Goal: Information Seeking & Learning: Find specific fact

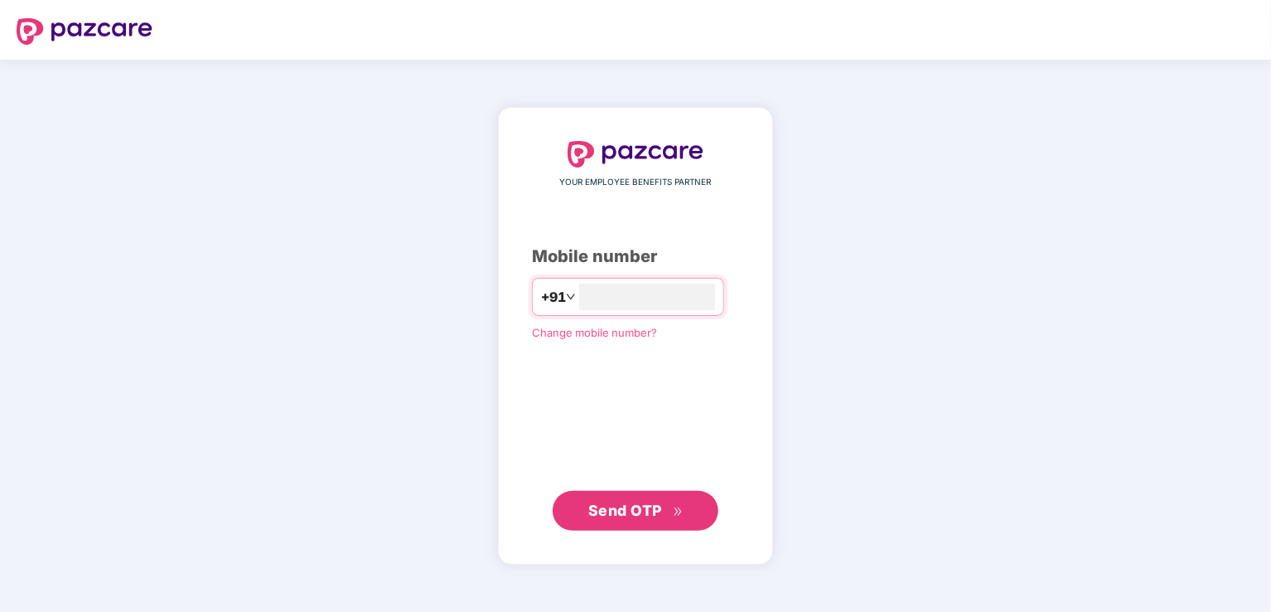
type input "**********"
click at [646, 501] on span "Send OTP" at bounding box center [625, 509] width 74 height 17
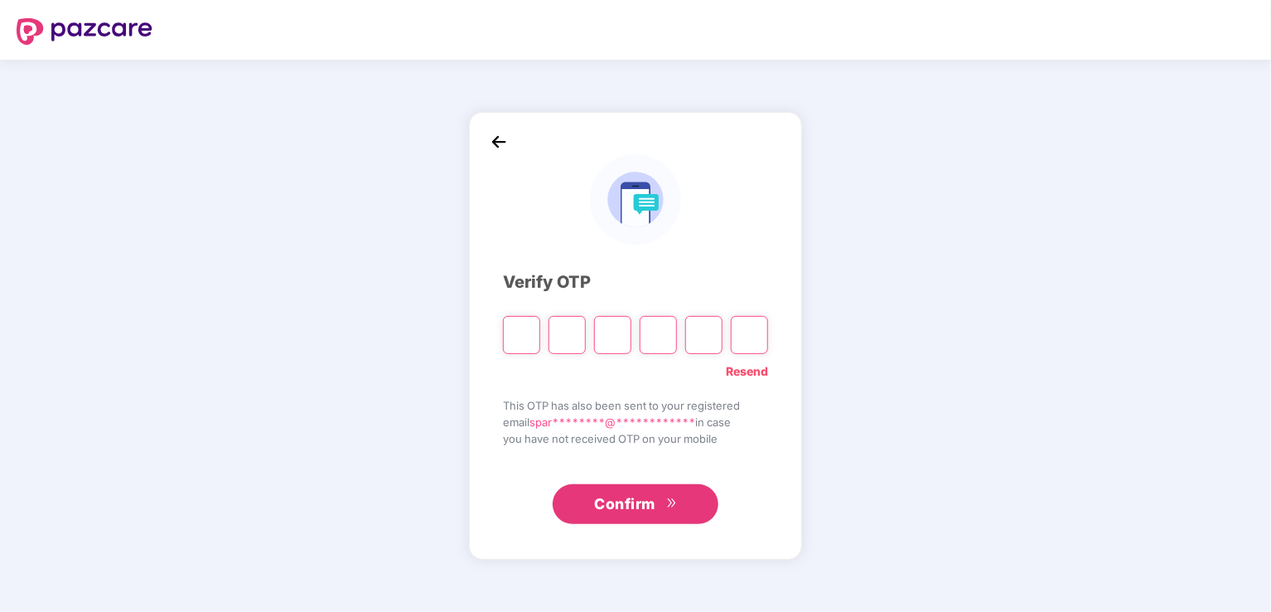
type input "*"
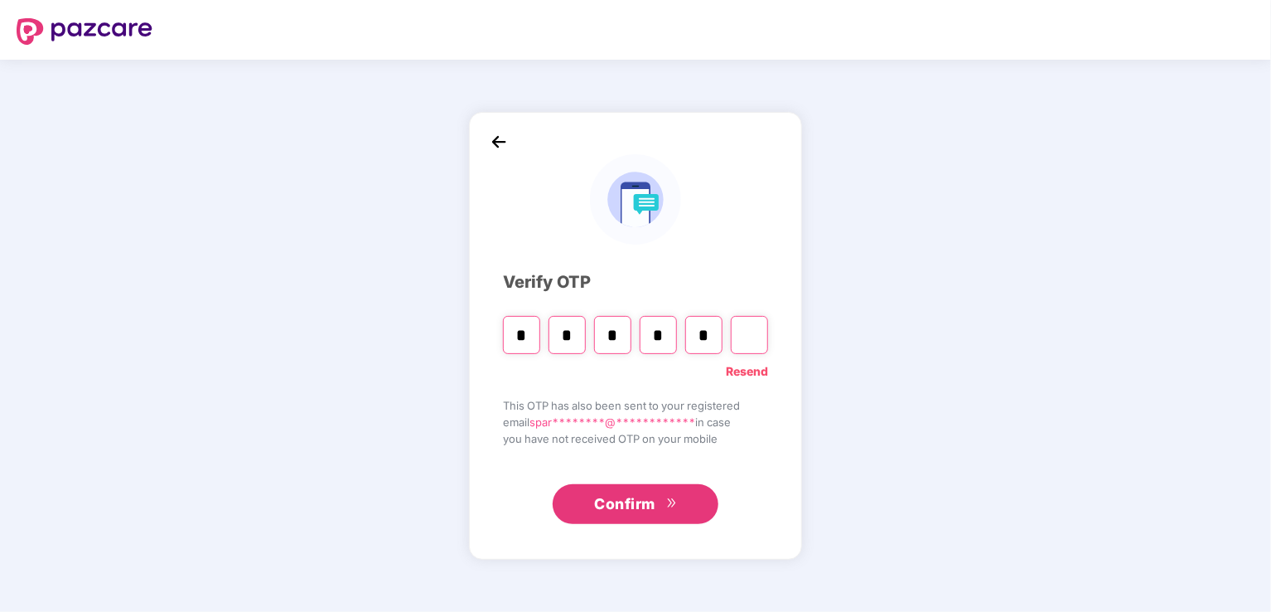
type input "*"
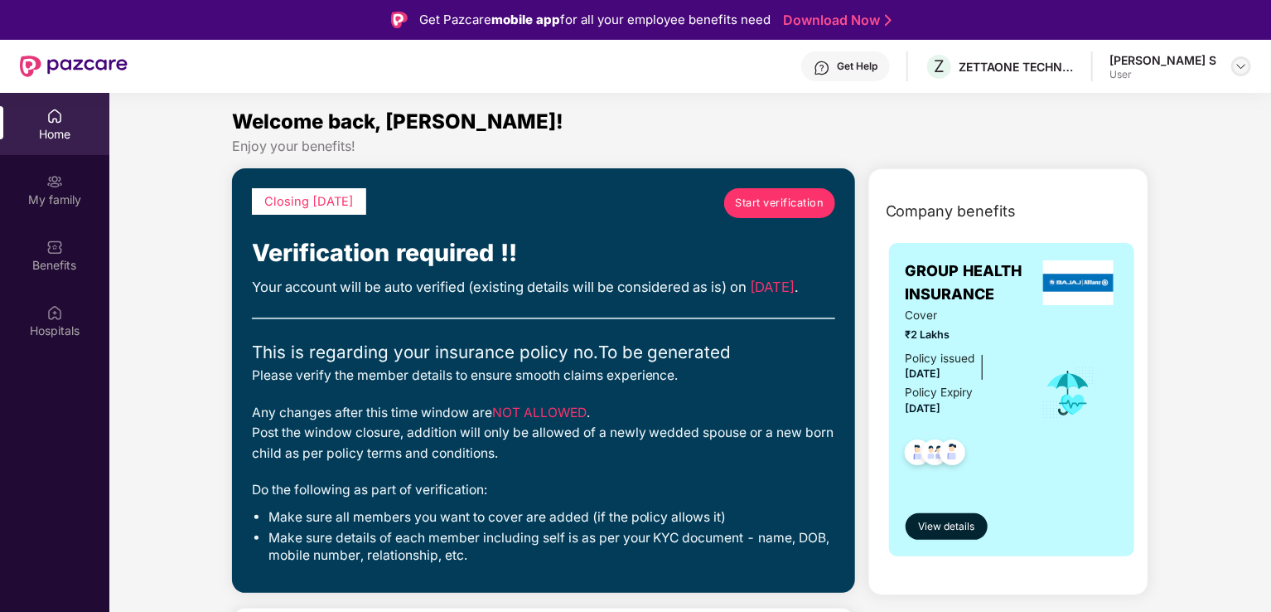
click at [1241, 65] on img at bounding box center [1241, 66] width 13 height 13
click at [907, 131] on div "Welcome back, [PERSON_NAME]!" at bounding box center [690, 121] width 917 height 31
click at [61, 132] on div "Home" at bounding box center [54, 134] width 109 height 17
click at [63, 201] on div "My family" at bounding box center [54, 199] width 109 height 17
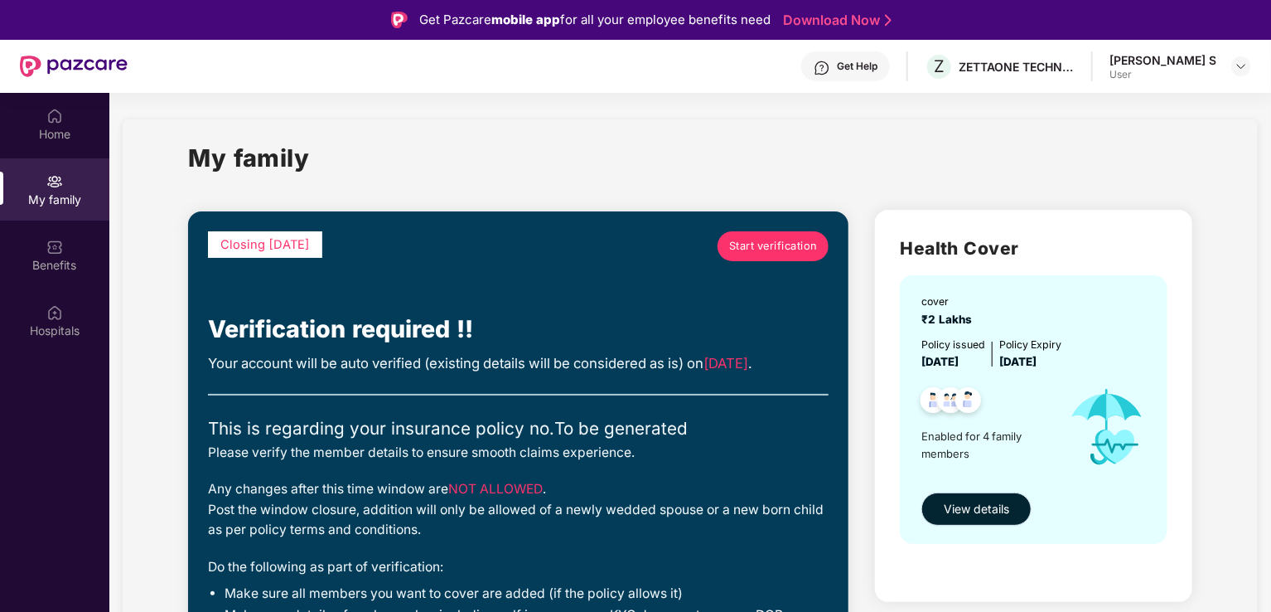
click at [988, 501] on span "View details" at bounding box center [976, 509] width 65 height 18
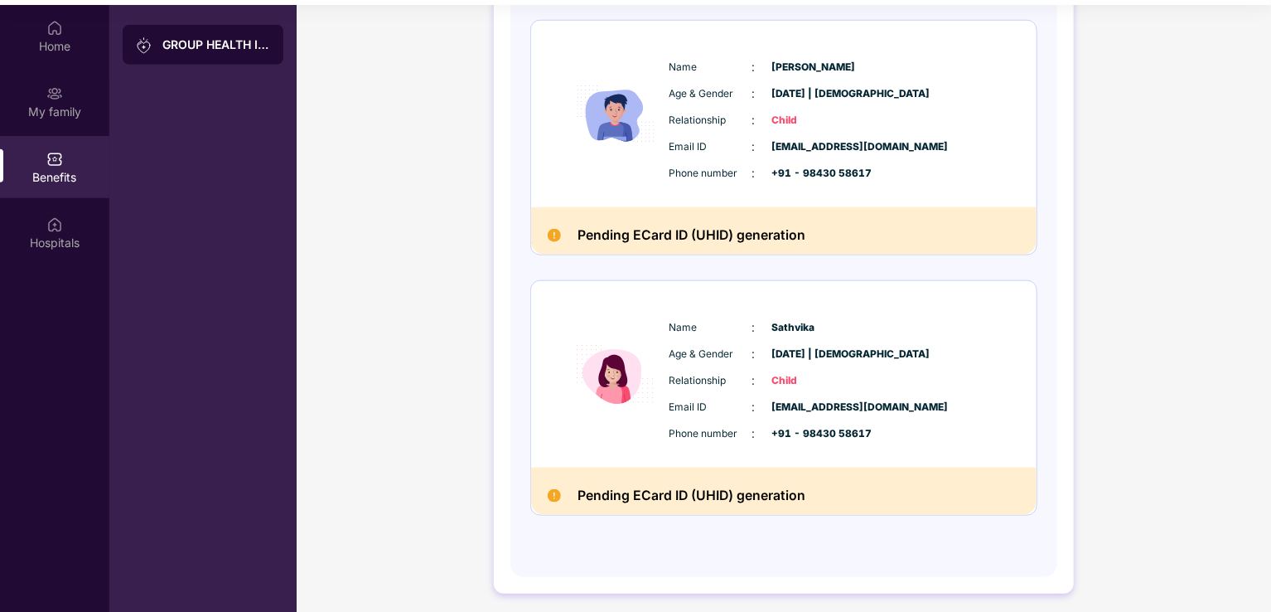
scroll to position [93, 0]
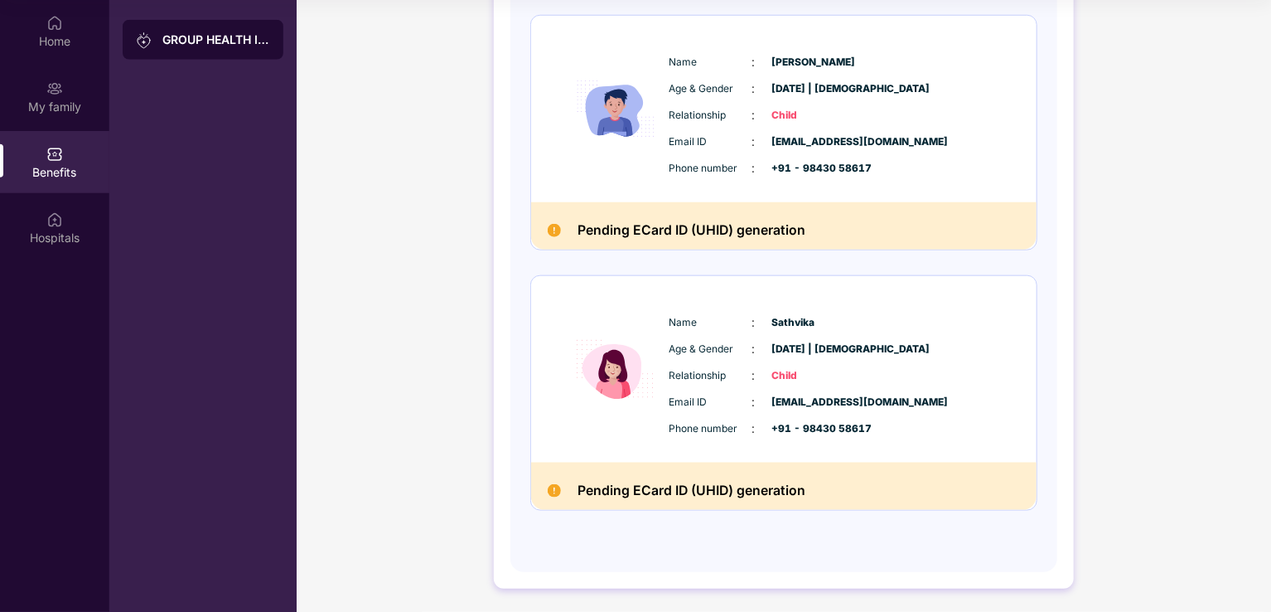
click at [886, 254] on div "Name : [PERSON_NAME] S Age & Gender : [DATE] | [DEMOGRAPHIC_DATA] Relationship …" at bounding box center [783, 3] width 507 height 1016
click at [61, 233] on div "Hospitals" at bounding box center [54, 238] width 109 height 17
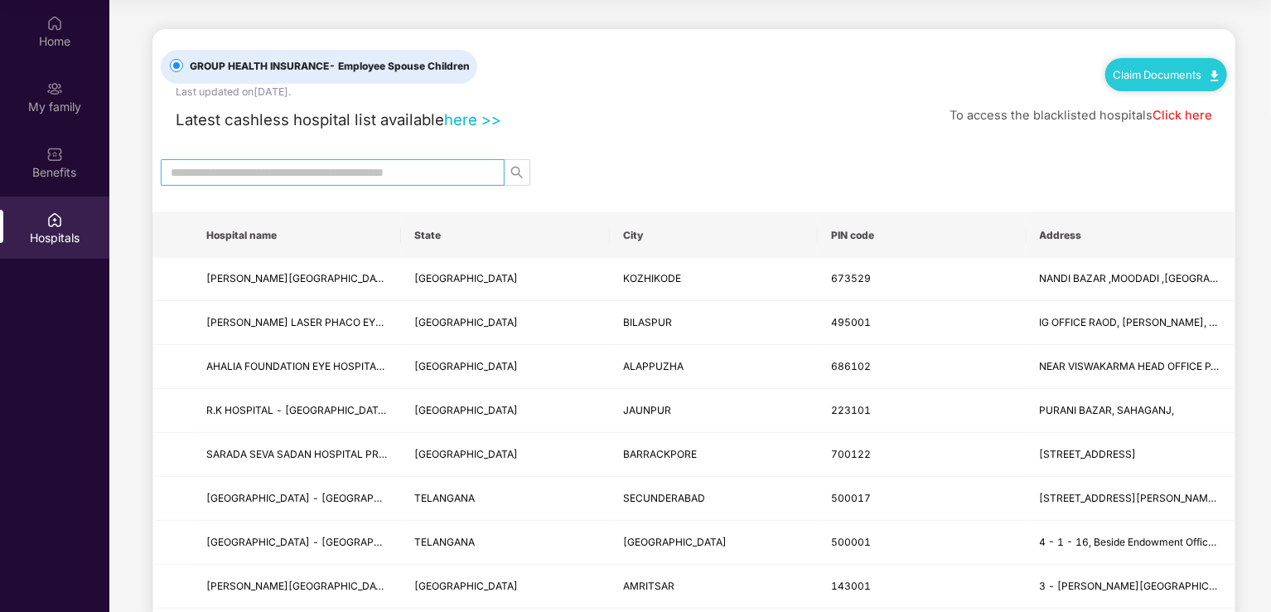
click at [358, 173] on input "text" at bounding box center [326, 172] width 311 height 18
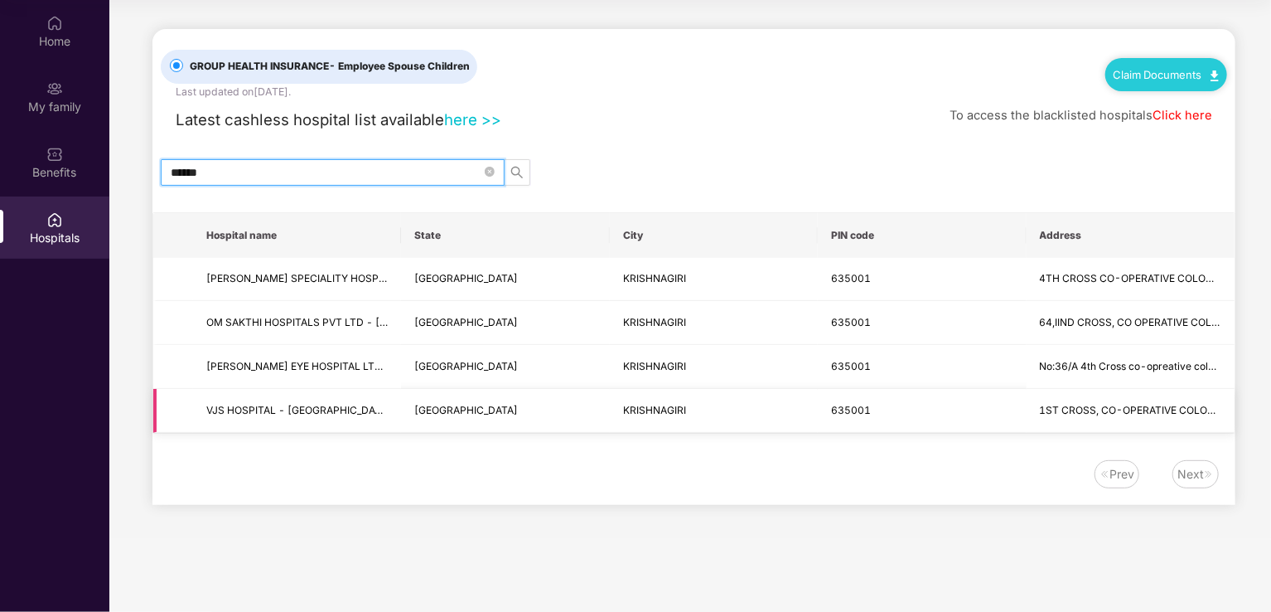
type input "******"
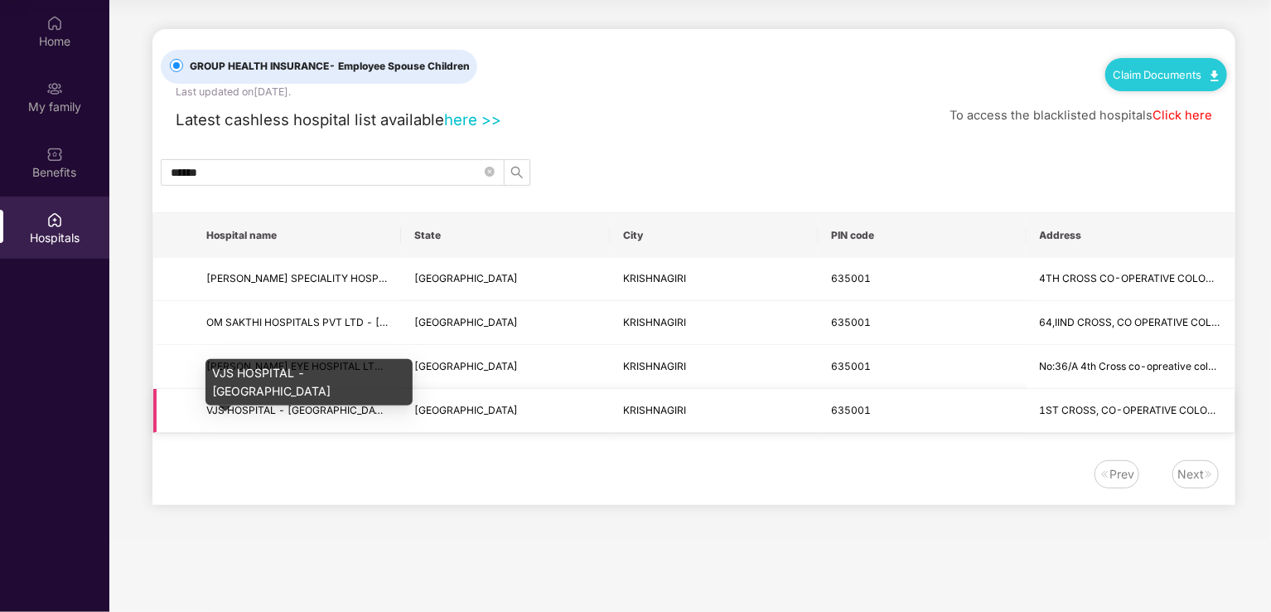
click at [251, 413] on span "VJS HOSPITAL - [GEOGRAPHIC_DATA]" at bounding box center [298, 410] width 185 height 12
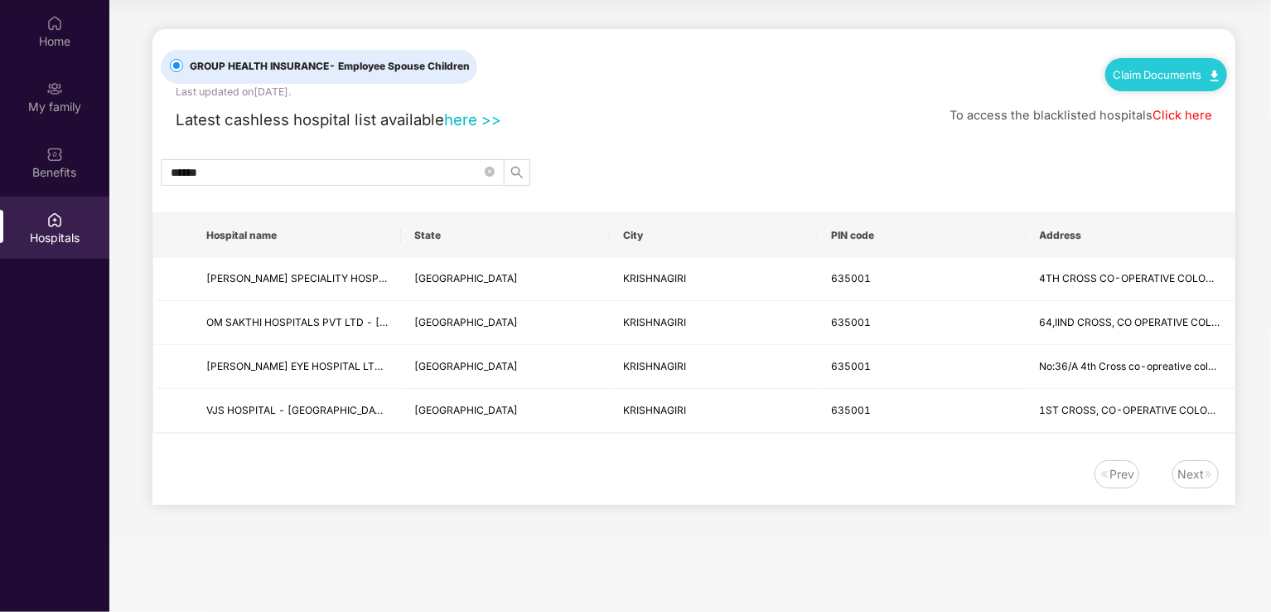
click at [1176, 117] on link "Click here" at bounding box center [1183, 115] width 60 height 15
click at [0, 161] on div "Home My family Benefits Hospitals GROUP HEALTH INSURANCE - Employee Spouse Chil…" at bounding box center [635, 306] width 1271 height 612
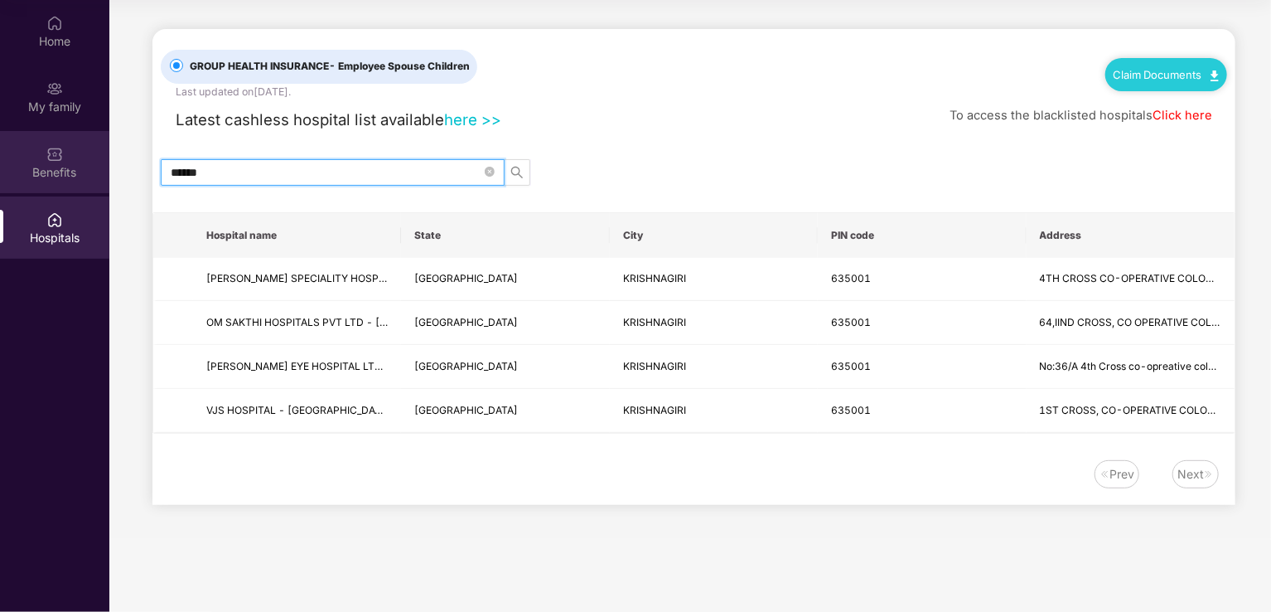
click at [65, 179] on div "Benefits" at bounding box center [54, 172] width 109 height 17
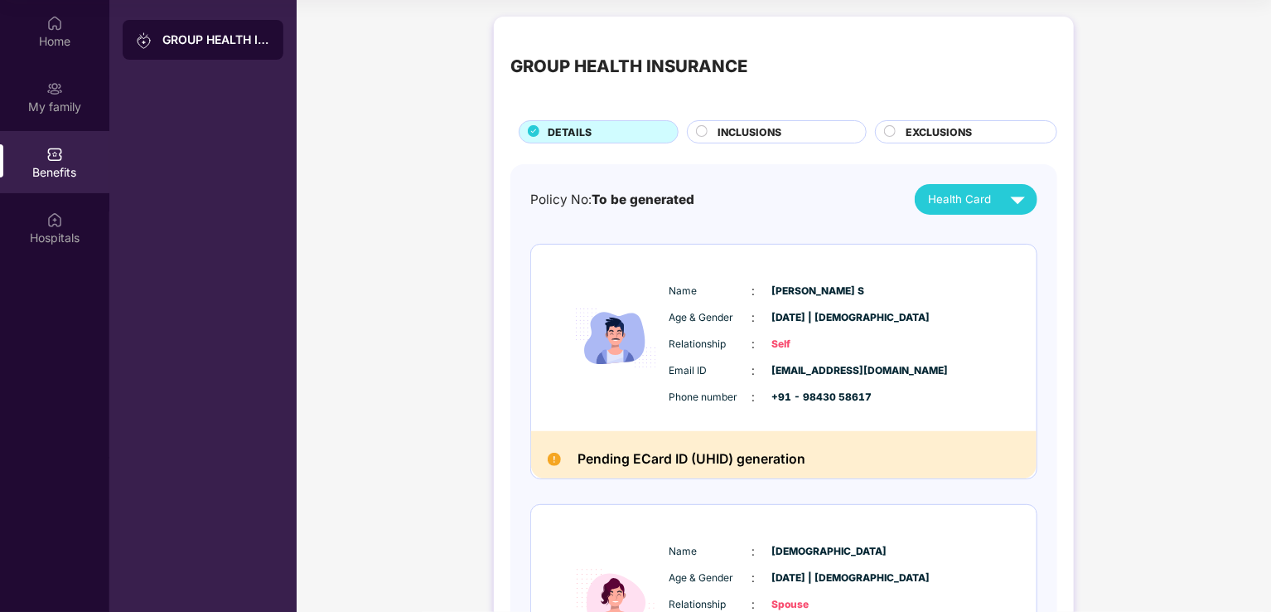
click at [888, 138] on div at bounding box center [890, 133] width 13 height 17
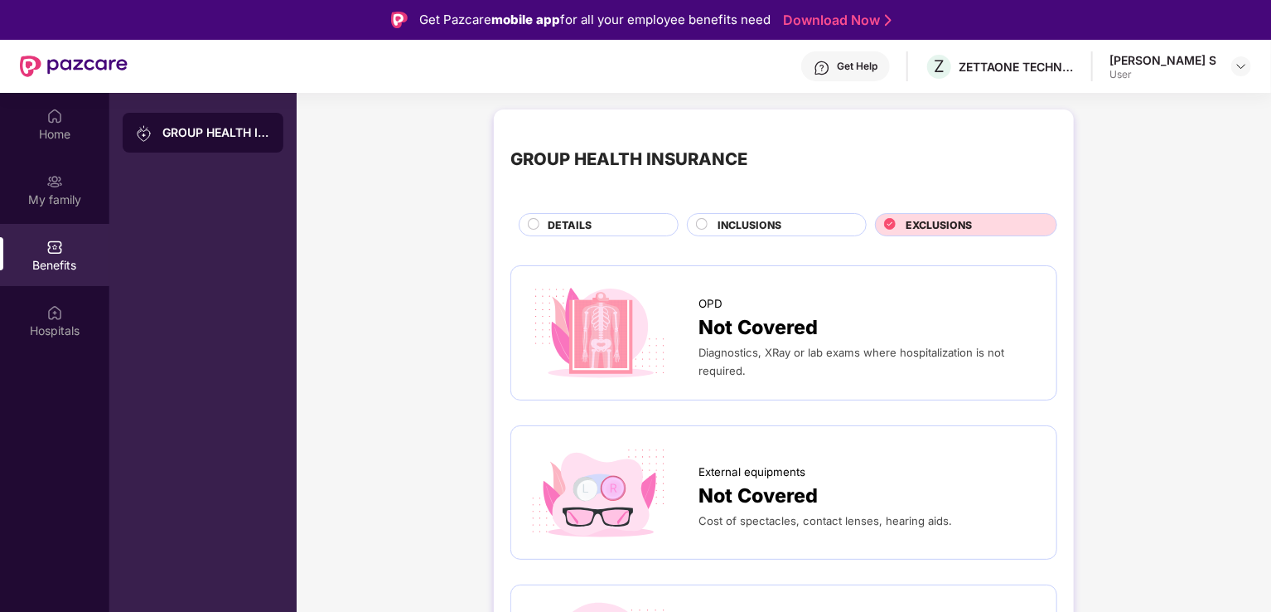
click at [704, 225] on circle at bounding box center [702, 224] width 11 height 11
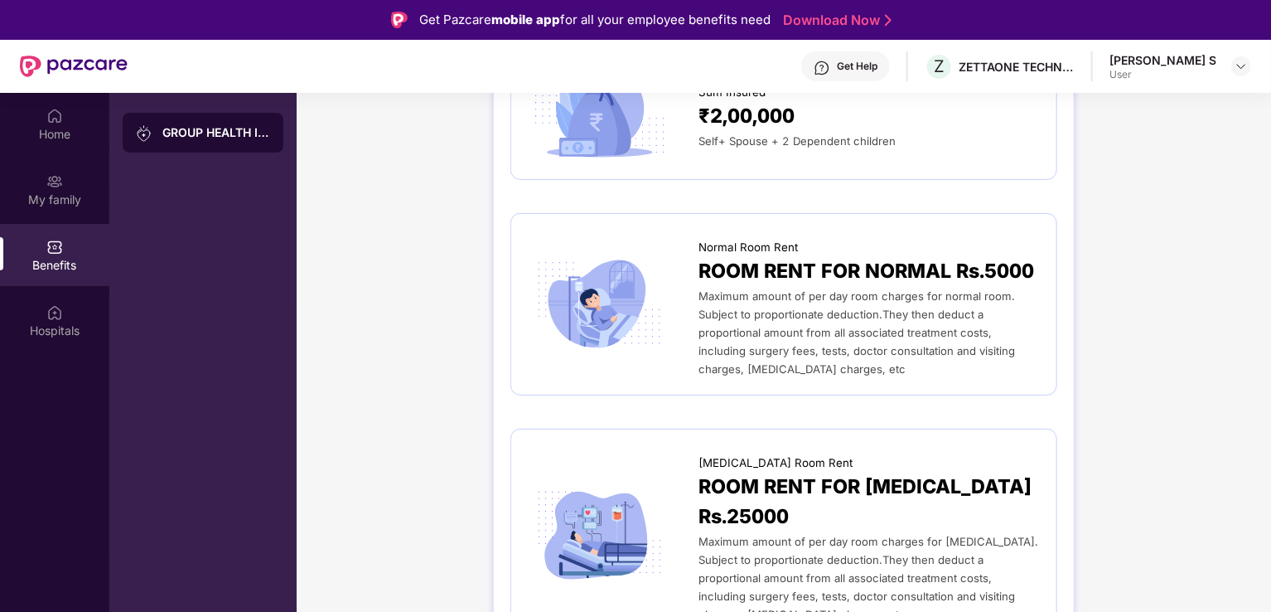
scroll to position [249, 0]
